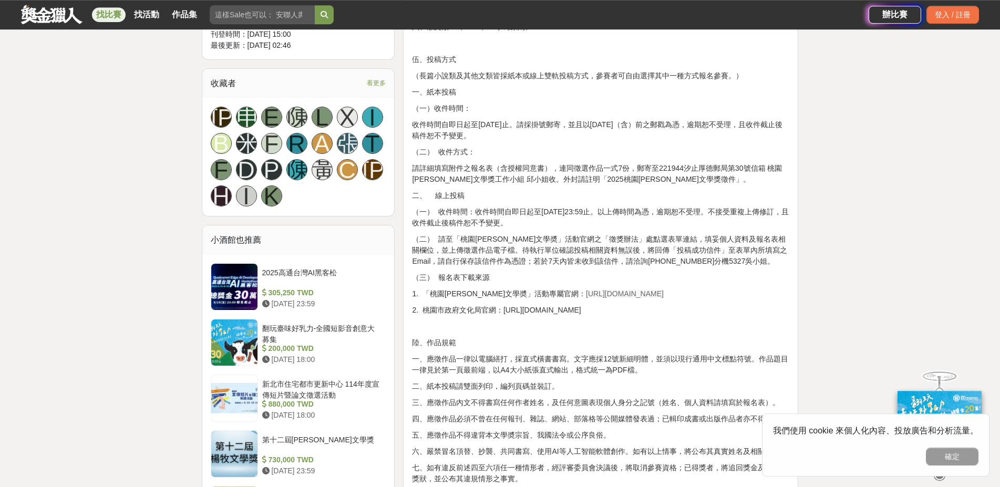
scroll to position [681, 0]
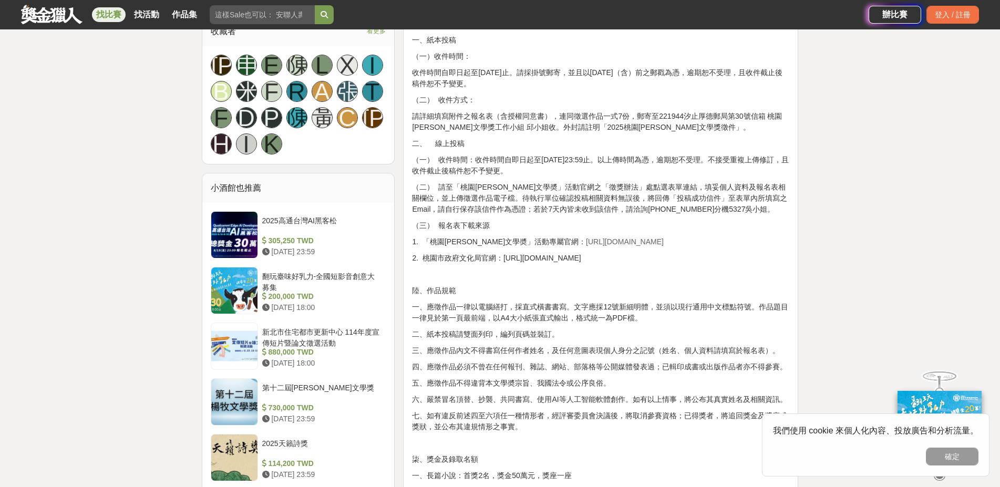
drag, startPoint x: 546, startPoint y: 241, endPoint x: 654, endPoint y: 243, distance: 108.8
click at [654, 243] on p "1. 「桃園鍾肇政文學奬」活動專屬官網： https://literature.tyccc.gov.tw/" at bounding box center [600, 241] width 377 height 11
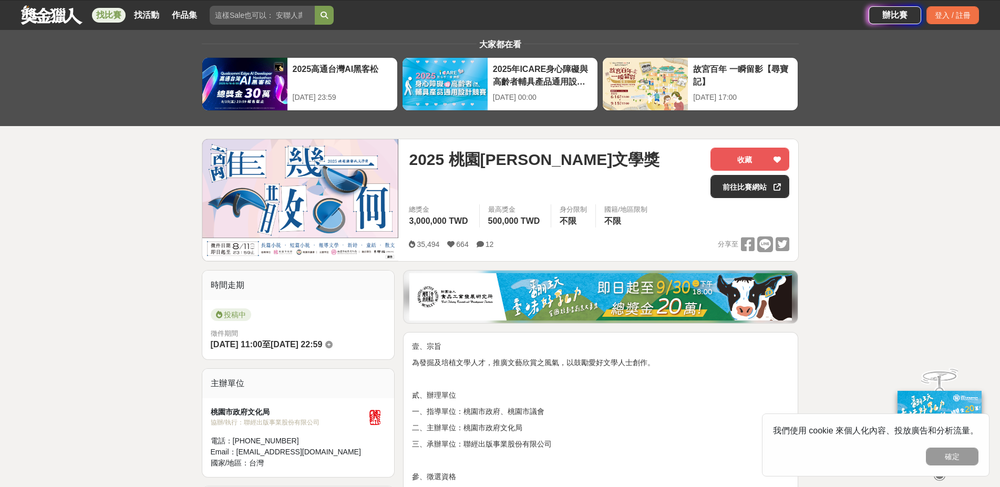
scroll to position [0, 0]
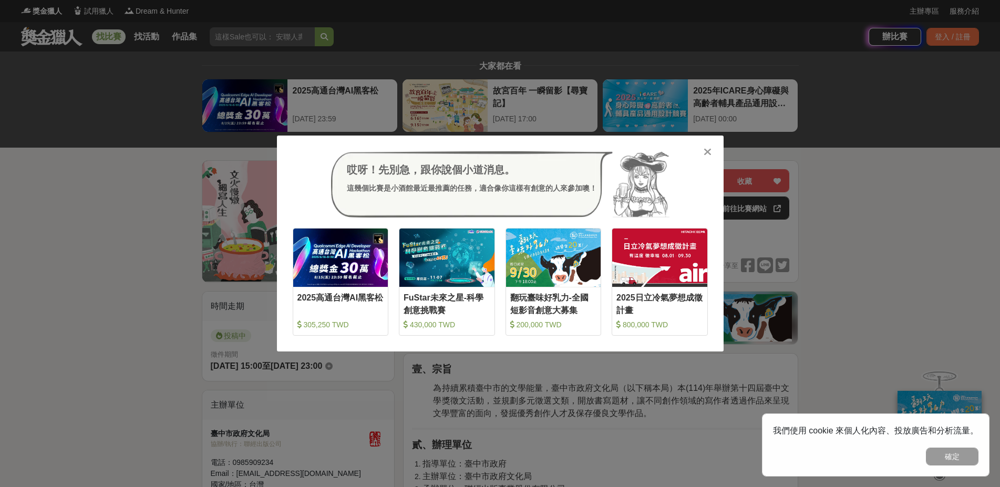
click at [709, 153] on icon at bounding box center [708, 152] width 8 height 11
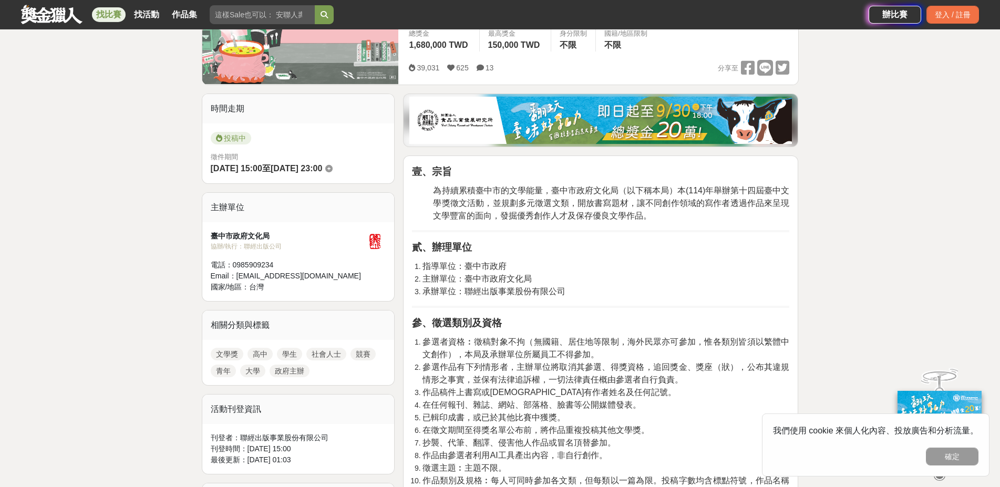
scroll to position [227, 0]
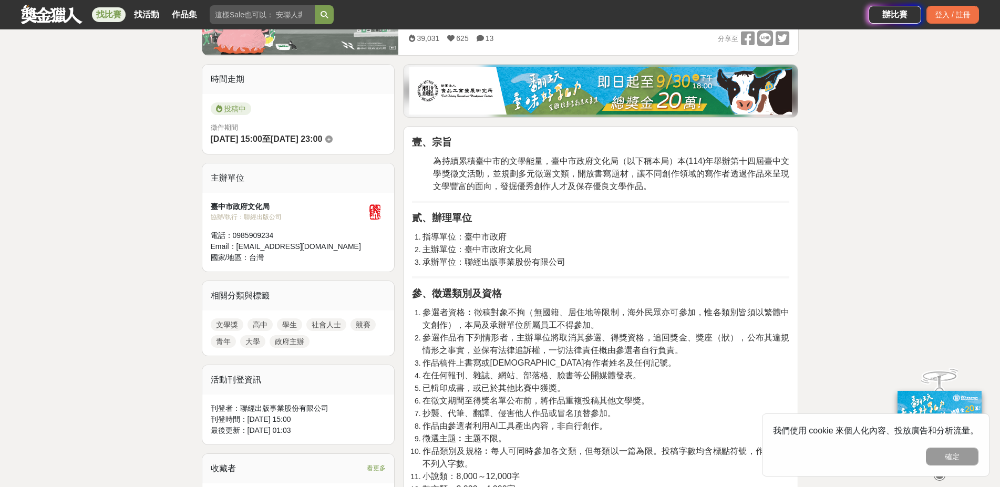
click at [454, 201] on hr at bounding box center [600, 202] width 377 height 2
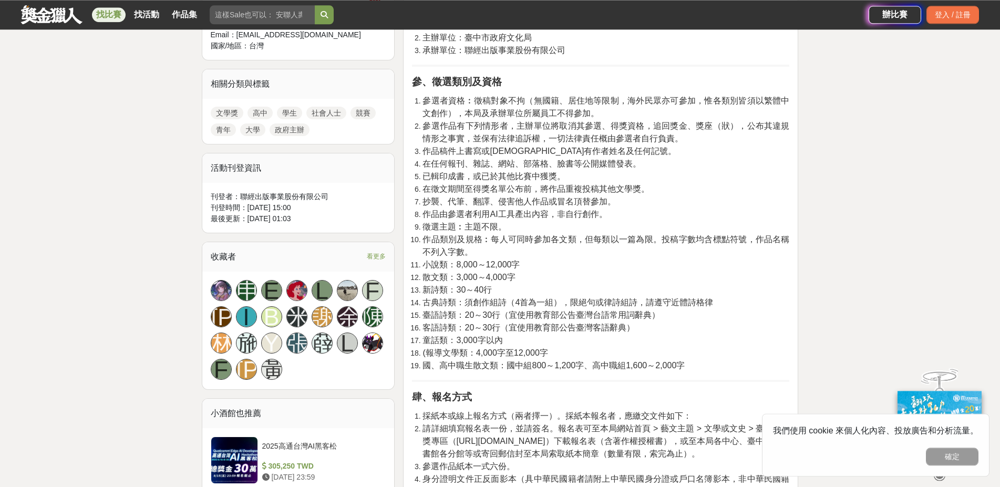
scroll to position [0, 0]
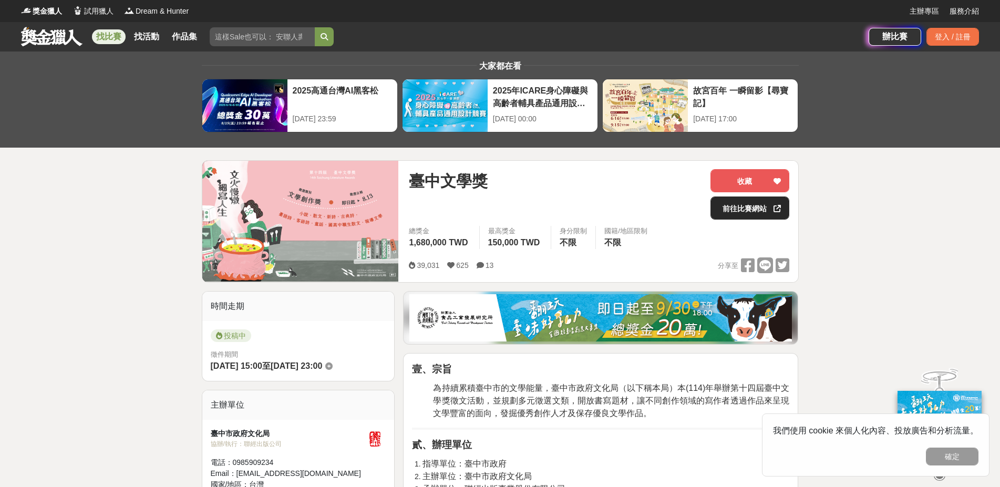
click at [752, 209] on link "前往比賽網站" at bounding box center [750, 208] width 79 height 23
click at [430, 185] on span "臺中文學獎" at bounding box center [448, 181] width 79 height 24
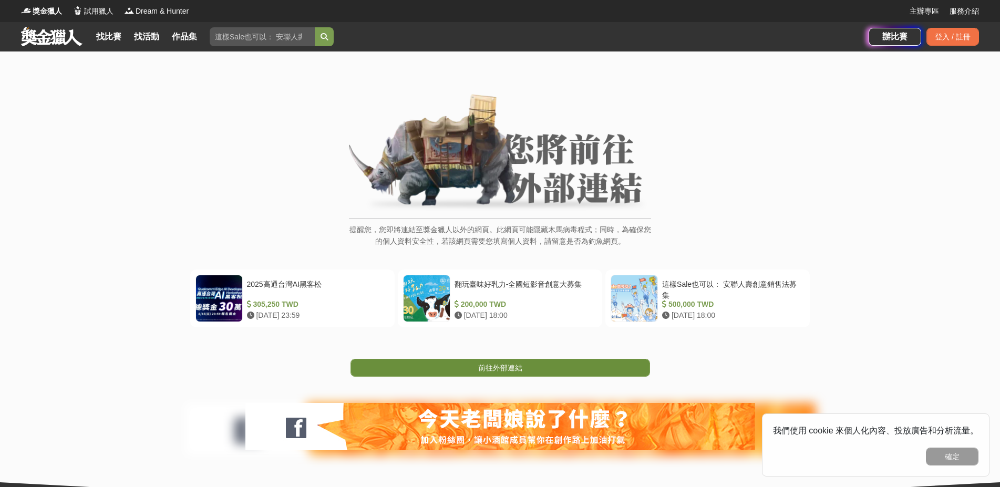
click at [523, 362] on link "前往外部連結" at bounding box center [501, 368] width 300 height 18
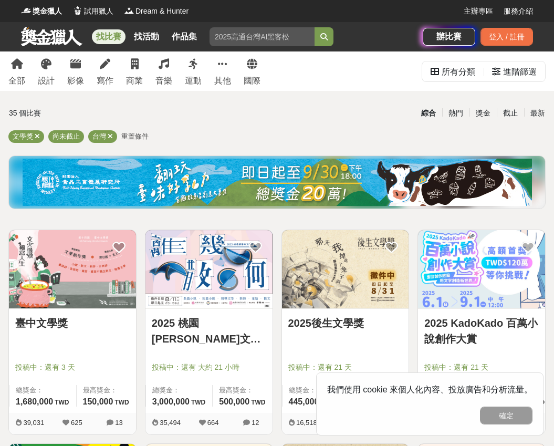
click at [132, 138] on span "重置條件" at bounding box center [134, 136] width 27 height 8
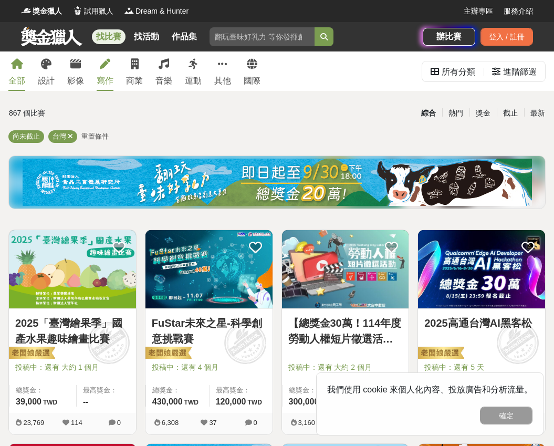
click at [104, 78] on div "寫作" at bounding box center [105, 81] width 17 height 13
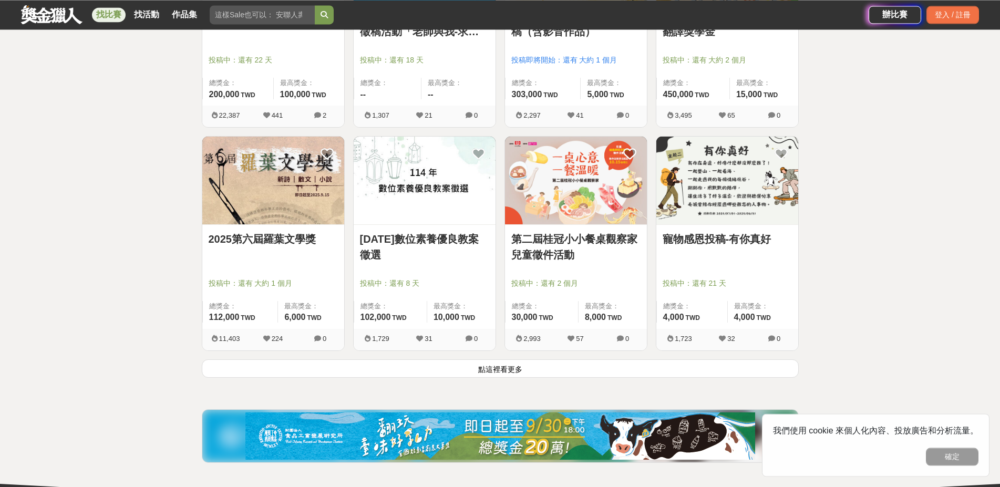
scroll to position [1211, 0]
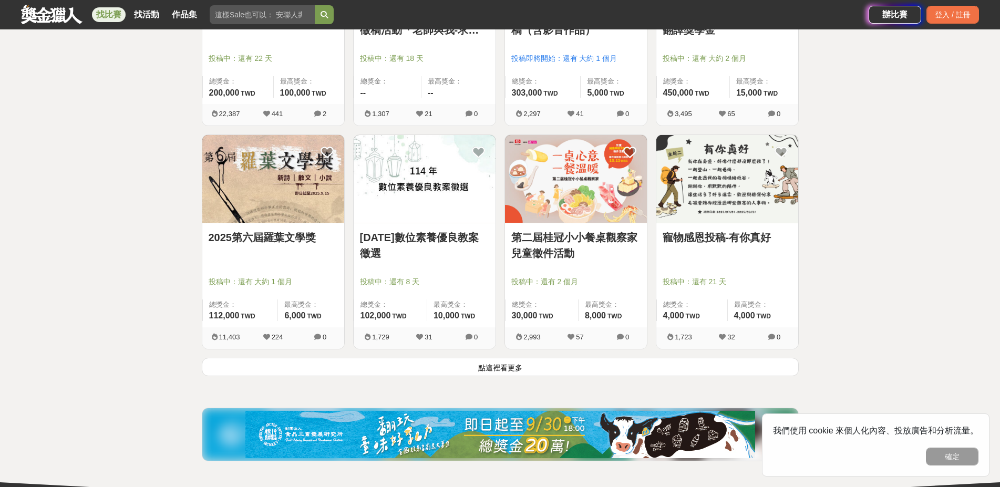
click at [554, 367] on button "點這裡看更多" at bounding box center [500, 367] width 597 height 18
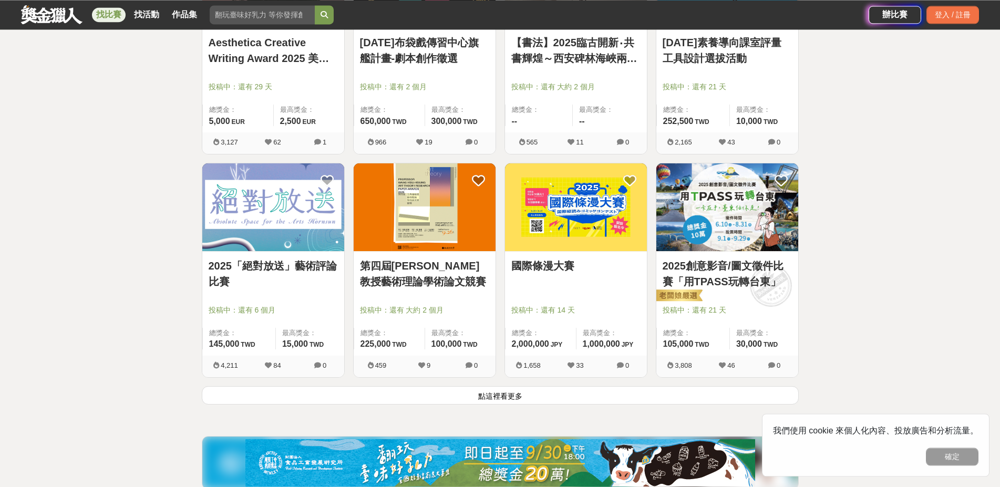
scroll to position [2573, 0]
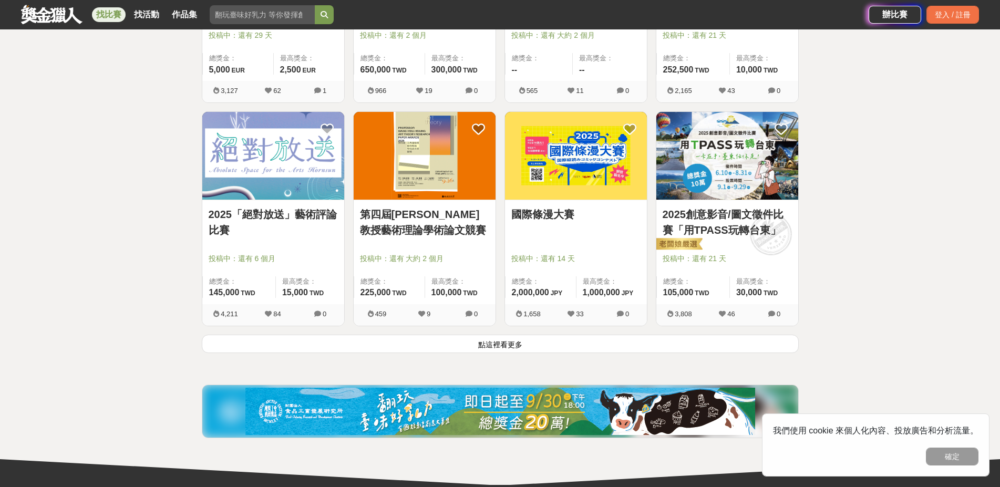
click at [476, 344] on button "點這裡看更多" at bounding box center [500, 344] width 597 height 18
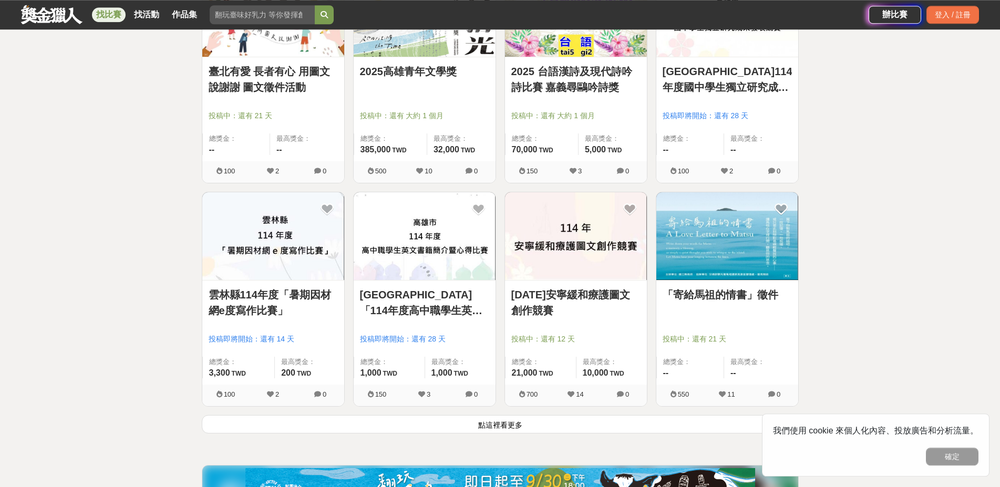
scroll to position [3860, 0]
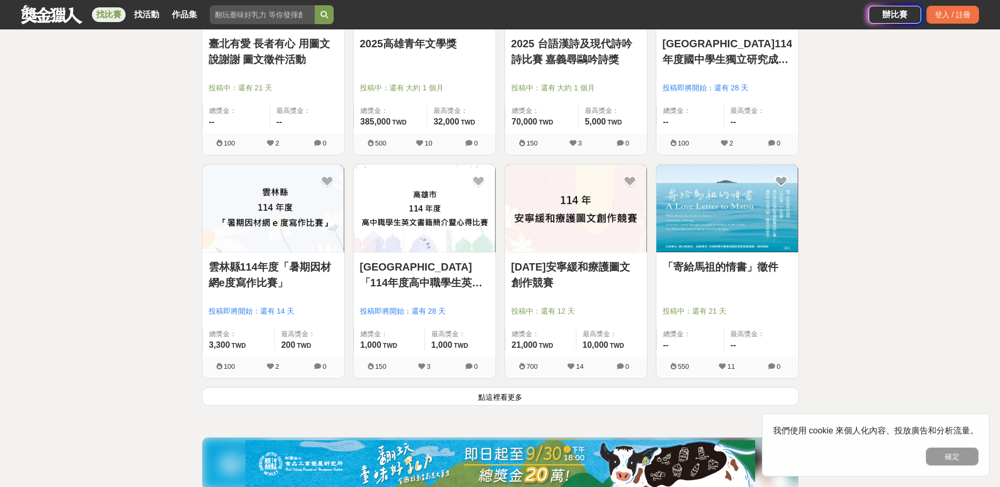
click at [480, 401] on button "點這裡看更多" at bounding box center [500, 396] width 597 height 18
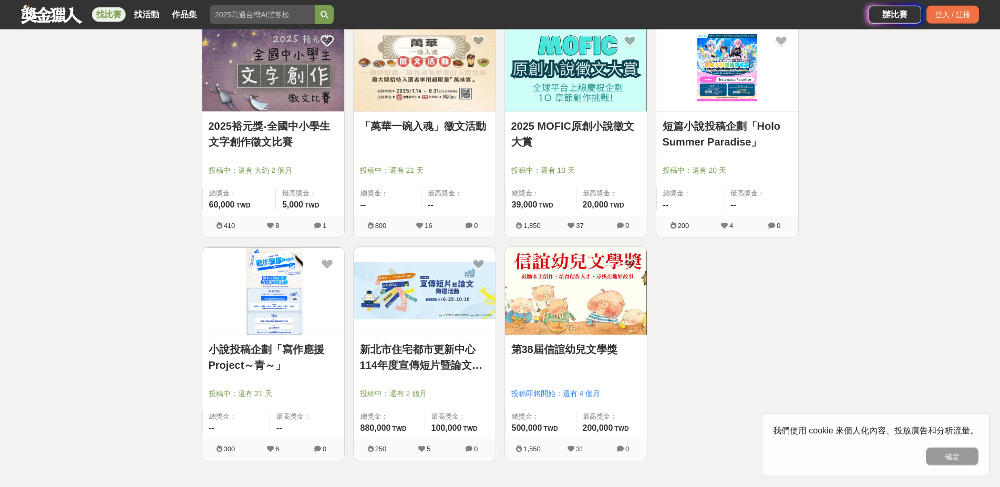
scroll to position [4768, 0]
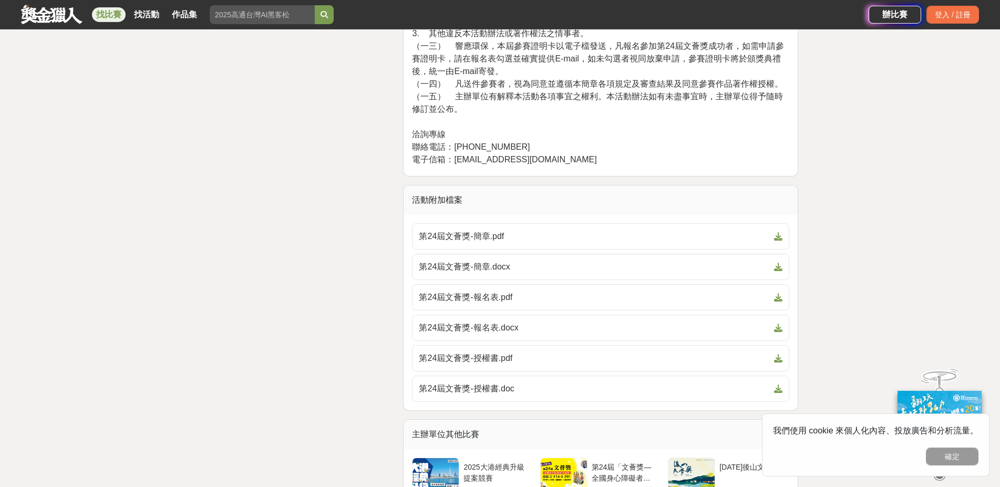
scroll to position [2346, 0]
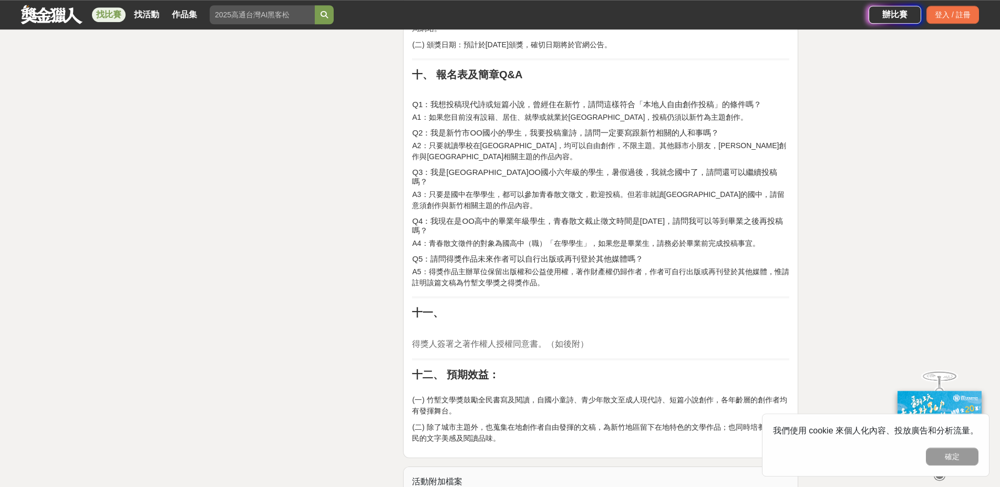
scroll to position [1892, 0]
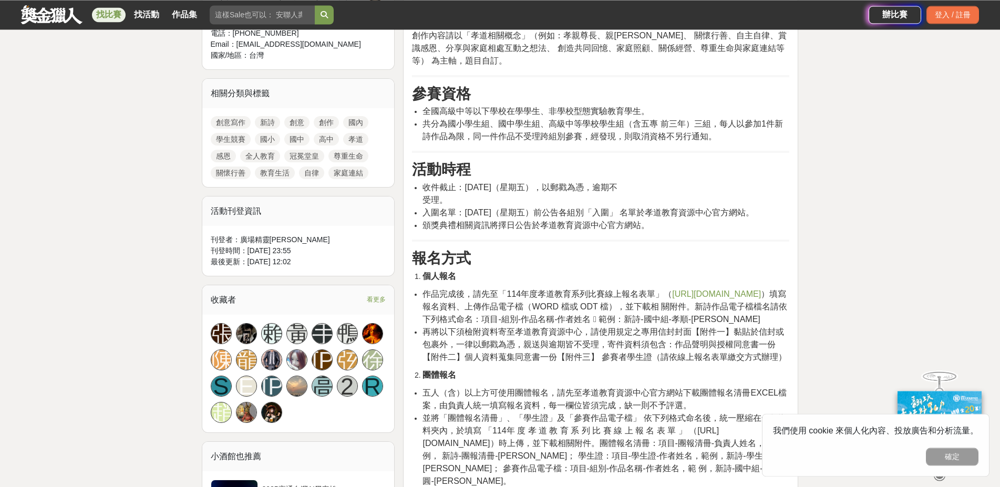
scroll to position [454, 0]
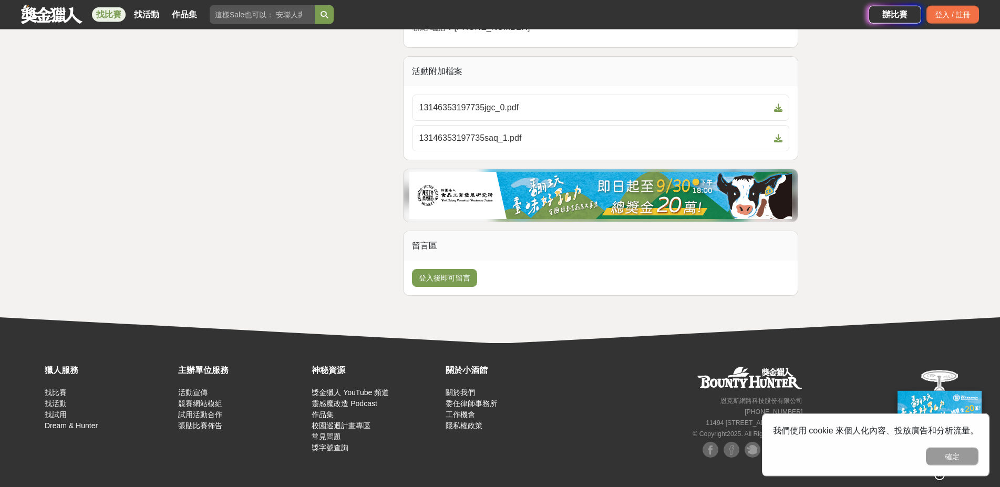
scroll to position [2332, 0]
